Goal: Task Accomplishment & Management: Use online tool/utility

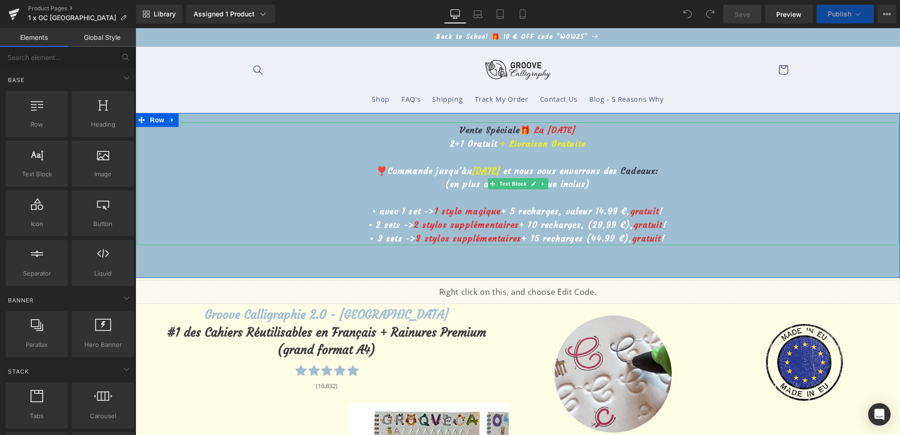
click at [472, 171] on u "[DATE]" at bounding box center [486, 170] width 28 height 11
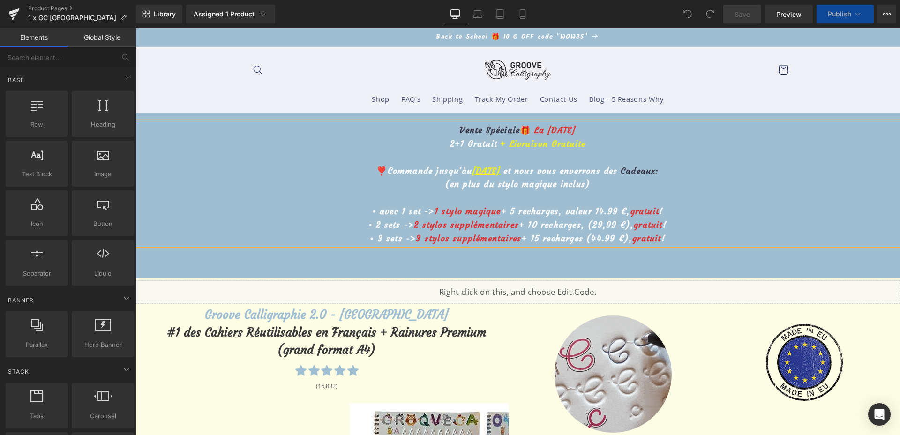
click at [472, 171] on u "[DATE]" at bounding box center [486, 170] width 28 height 11
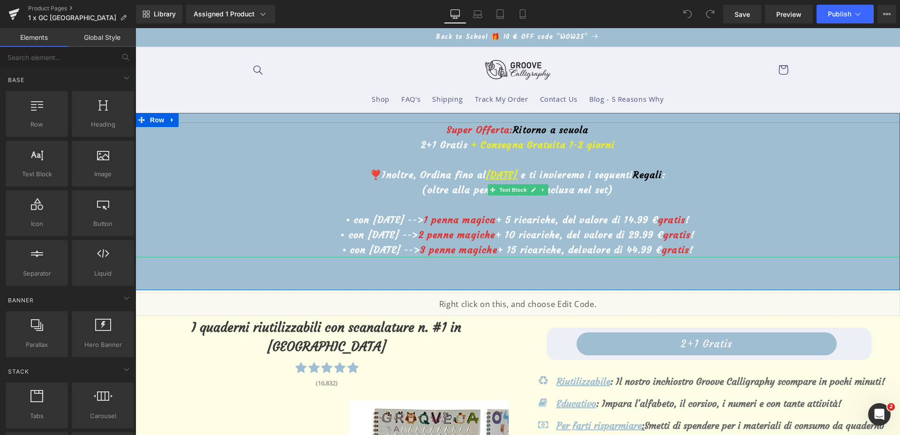
click at [486, 175] on u "[DATE]" at bounding box center [501, 175] width 31 height 12
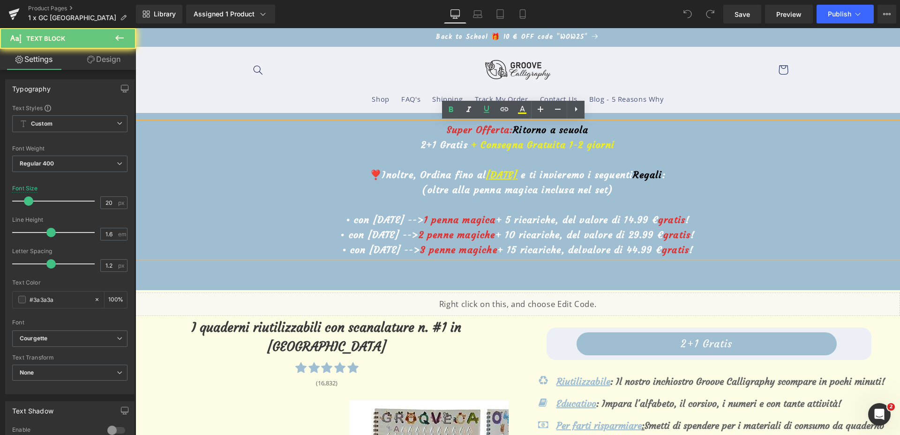
click at [486, 175] on u "[DATE]" at bounding box center [501, 175] width 31 height 12
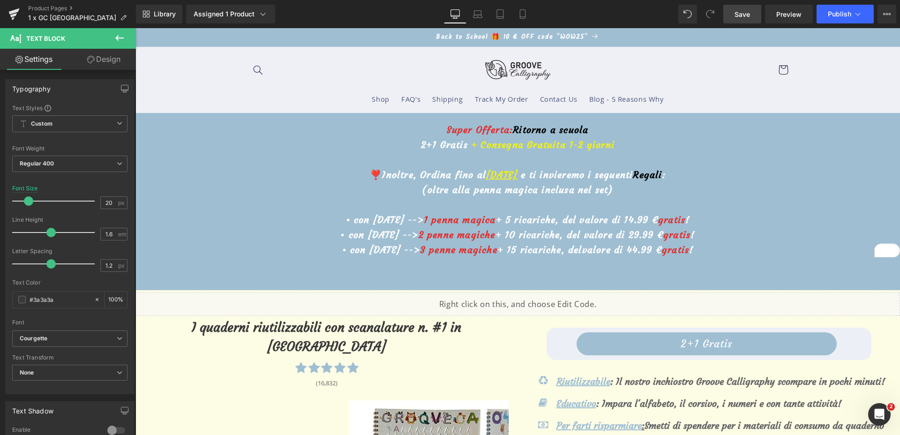
click at [744, 18] on span "Save" at bounding box center [741, 14] width 15 height 10
click at [830, 21] on button "Publish" at bounding box center [844, 14] width 57 height 19
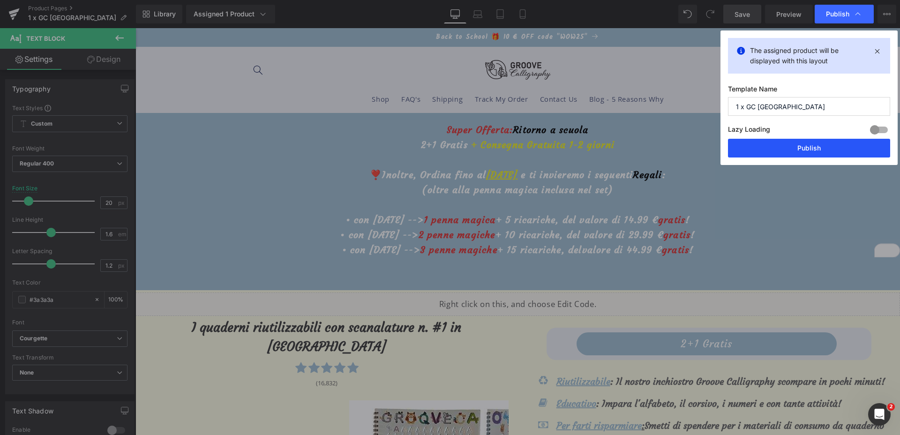
click at [794, 154] on button "Publish" at bounding box center [809, 148] width 162 height 19
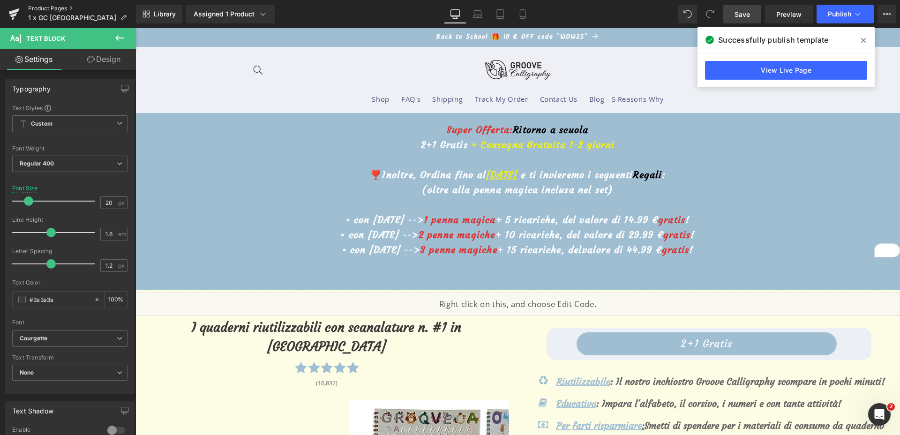
click at [50, 7] on link "Product Pages" at bounding box center [82, 8] width 108 height 7
